Goal: Information Seeking & Learning: Understand process/instructions

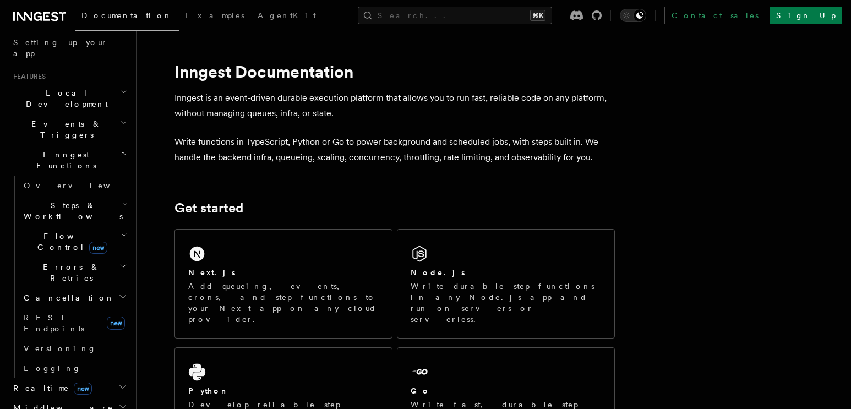
scroll to position [206, 0]
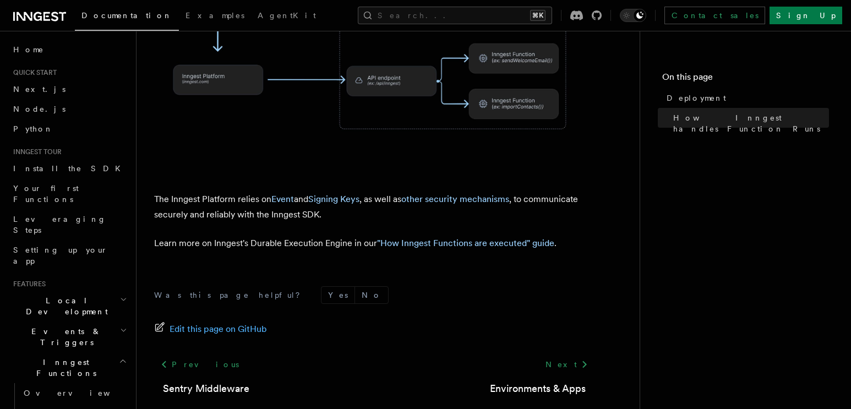
click at [57, 295] on span "Local Development" at bounding box center [64, 306] width 111 height 22
click at [59, 341] on span "Guides" at bounding box center [74, 350] width 110 height 18
click at [59, 321] on link "Overview" at bounding box center [74, 331] width 110 height 20
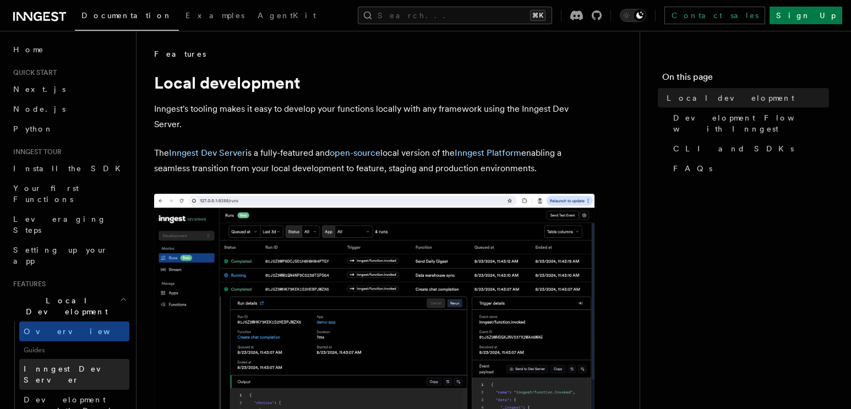
click at [59, 364] on span "Inngest Dev Server" at bounding box center [71, 374] width 94 height 20
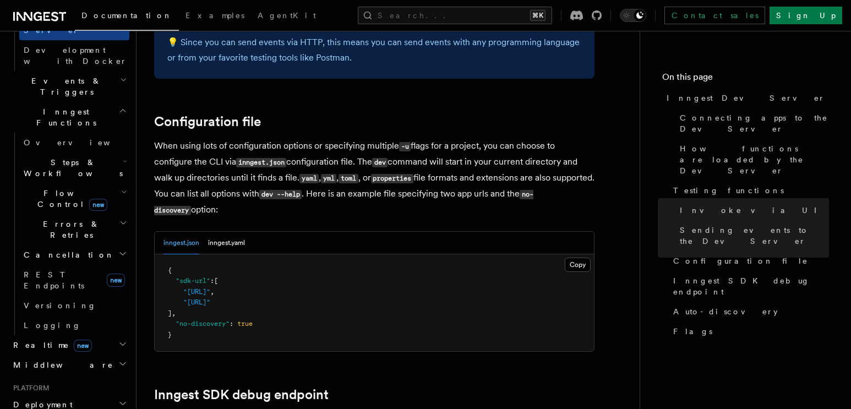
scroll to position [364, 0]
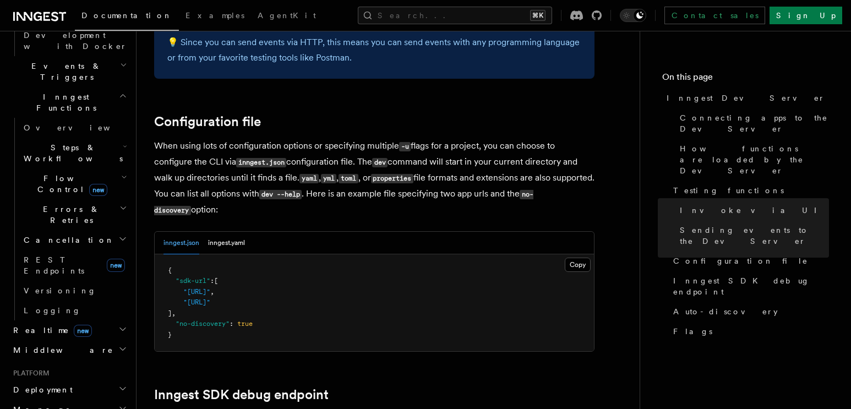
click at [61, 380] on h2 "Deployment" at bounding box center [69, 390] width 121 height 20
click at [55, 405] on span "Overview" at bounding box center [80, 409] width 113 height 9
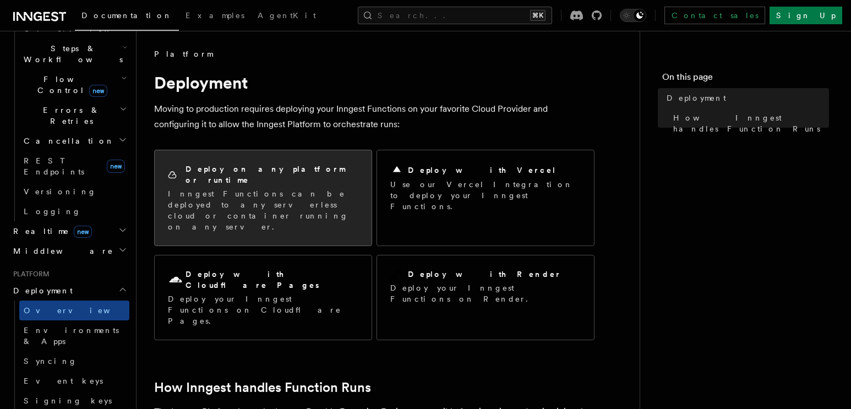
click at [266, 188] on p "Inngest Functions can be deployed to any serverless cloud or container running …" at bounding box center [263, 210] width 190 height 44
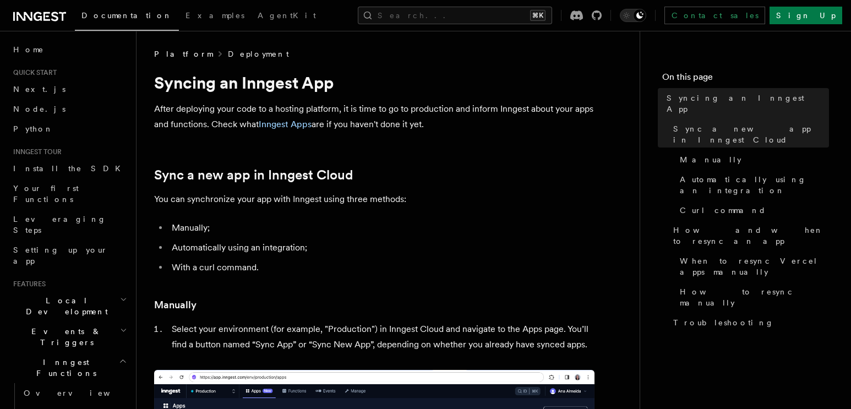
click at [228, 54] on link "Deployment" at bounding box center [258, 53] width 61 height 11
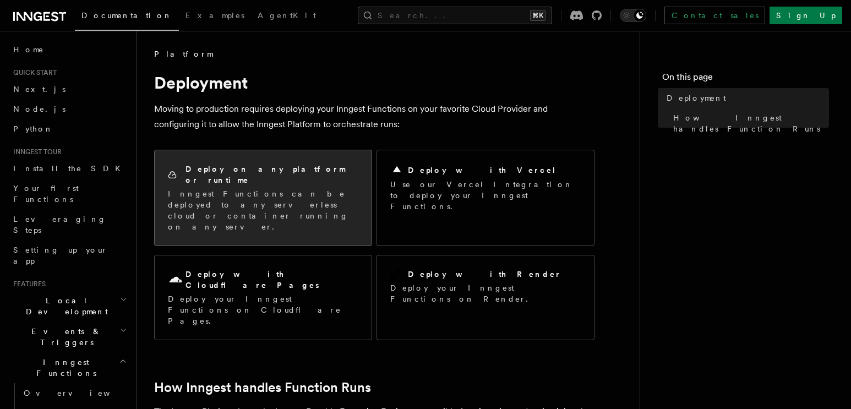
click at [269, 170] on h2 "Deploy on any platform or runtime" at bounding box center [271, 174] width 173 height 22
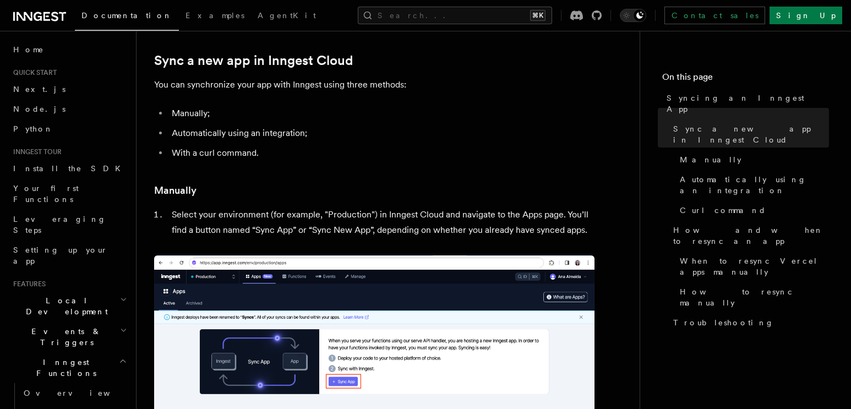
click at [353, 210] on li "Select your environment (for example, "Production") in Inngest Cloud and naviga…" at bounding box center [381, 222] width 426 height 31
